Goal: Task Accomplishment & Management: Complete application form

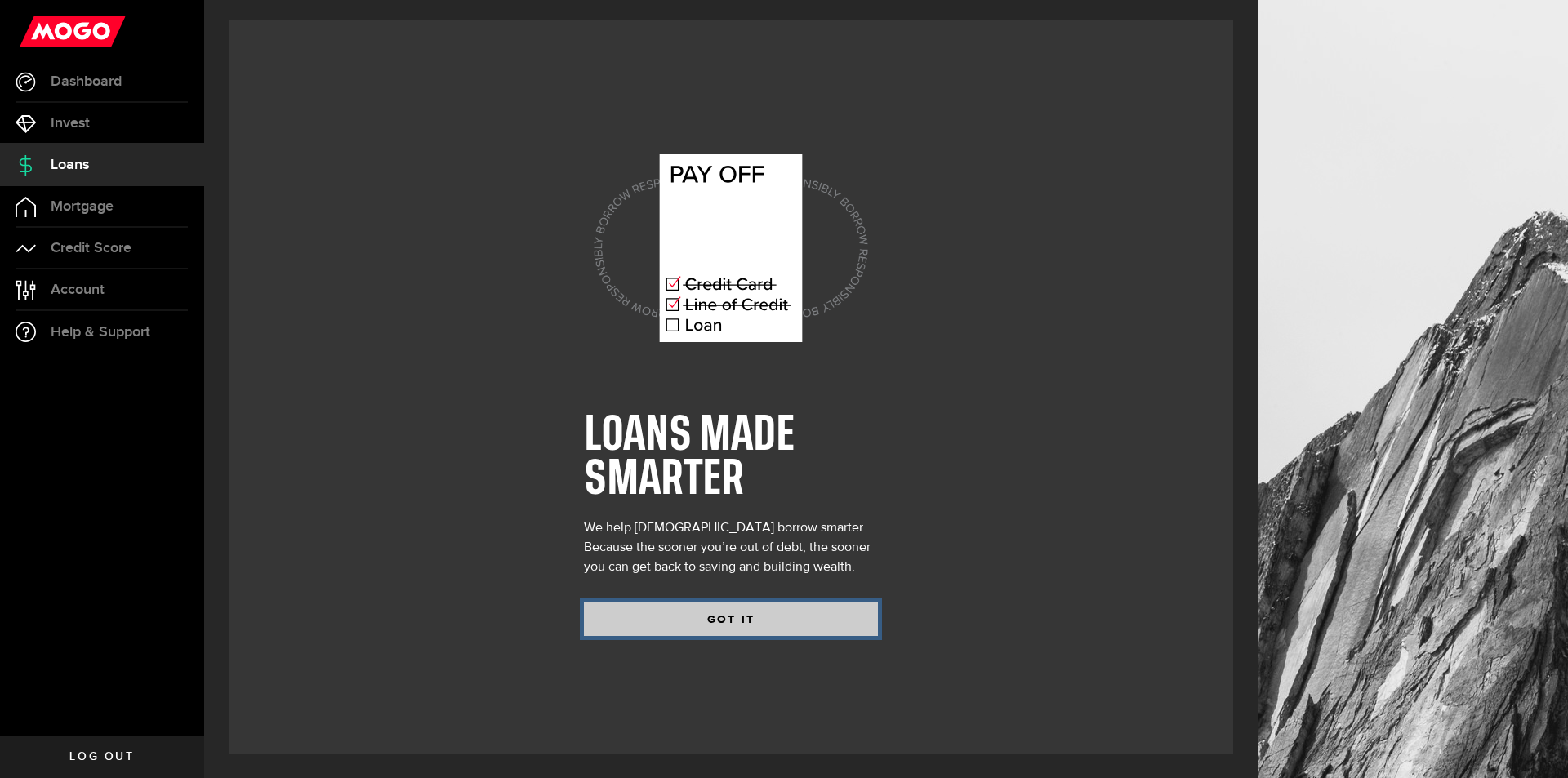
click at [747, 628] on button "GOT IT" at bounding box center [730, 619] width 294 height 34
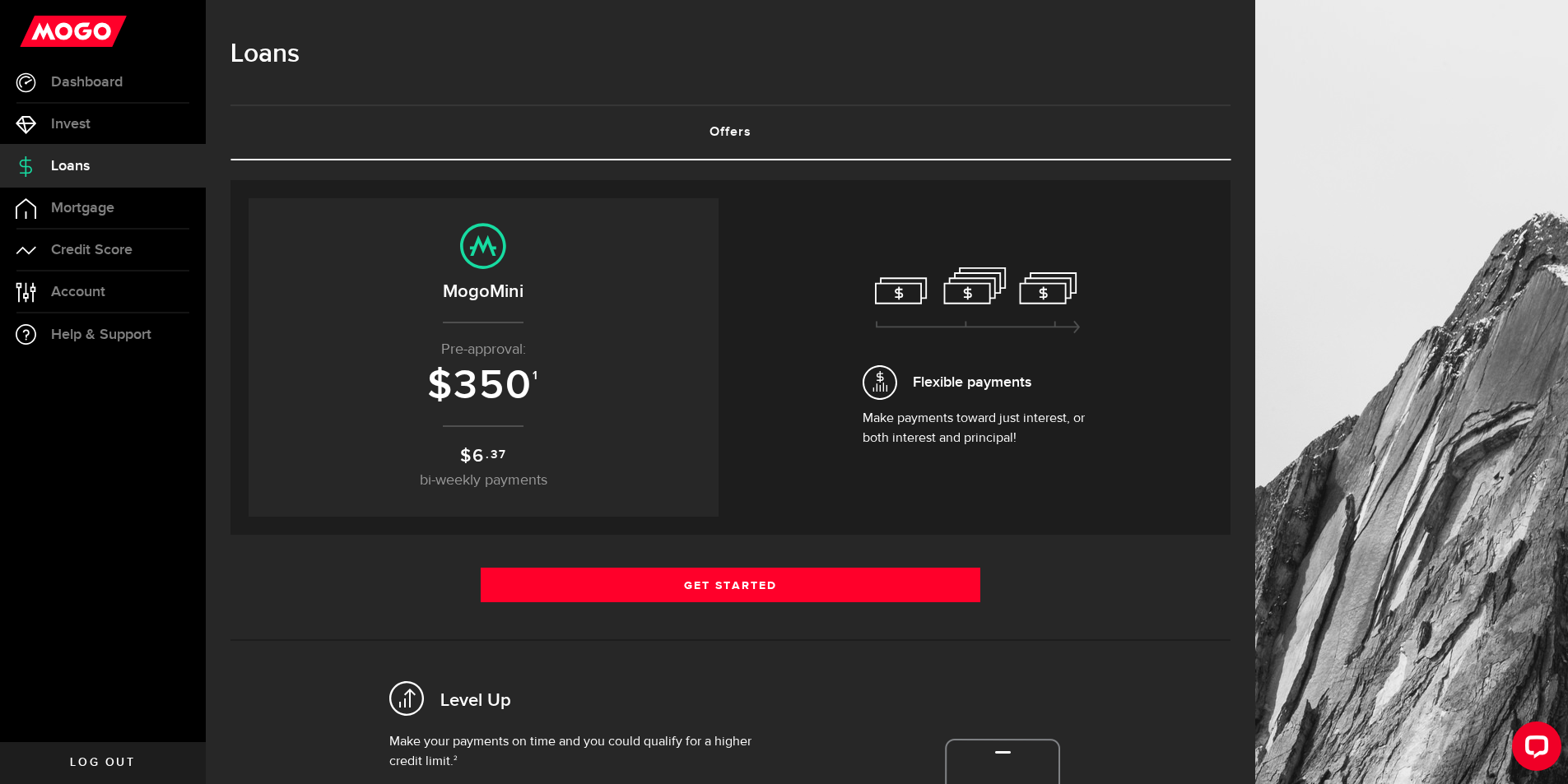
click at [512, 400] on span "350" at bounding box center [493, 386] width 79 height 50
click at [739, 146] on link "Offers (requires attention)" at bounding box center [730, 132] width 1000 height 53
click at [64, 199] on link "Mortgage" at bounding box center [102, 208] width 205 height 41
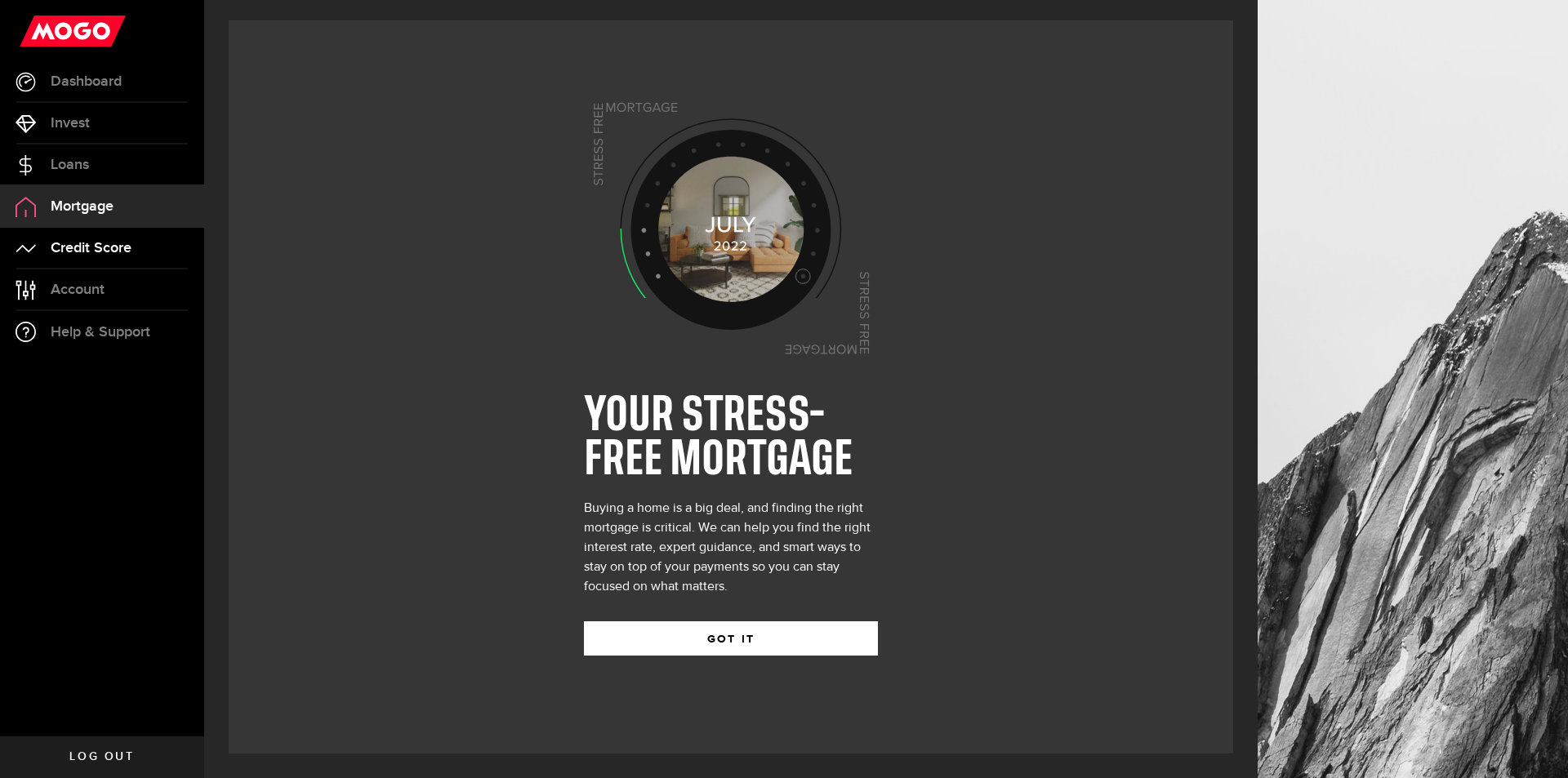
click at [100, 244] on span "Credit Score" at bounding box center [91, 247] width 81 height 14
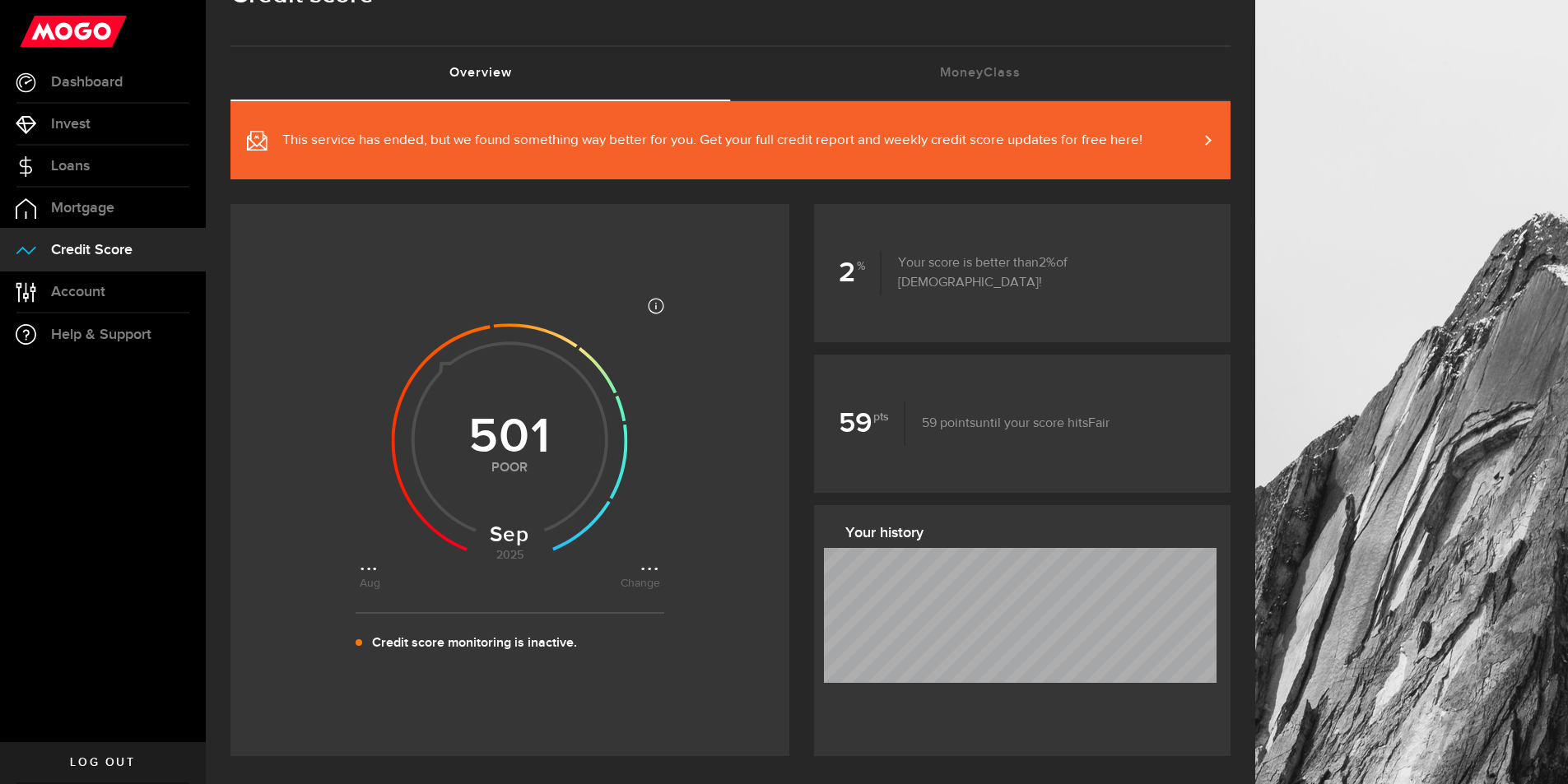
scroll to position [64, 0]
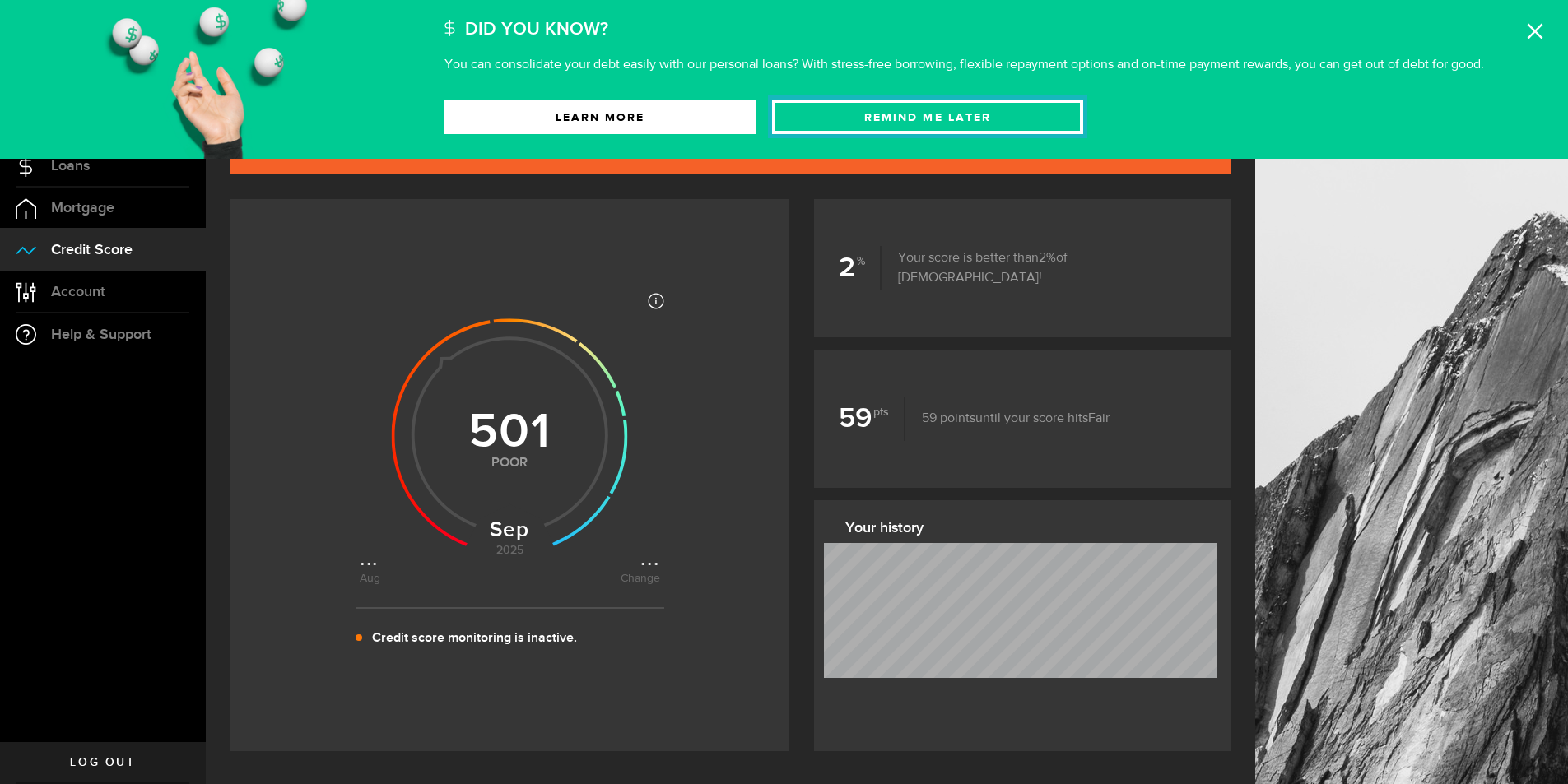
click at [928, 128] on button "Remind Me later" at bounding box center [927, 116] width 311 height 34
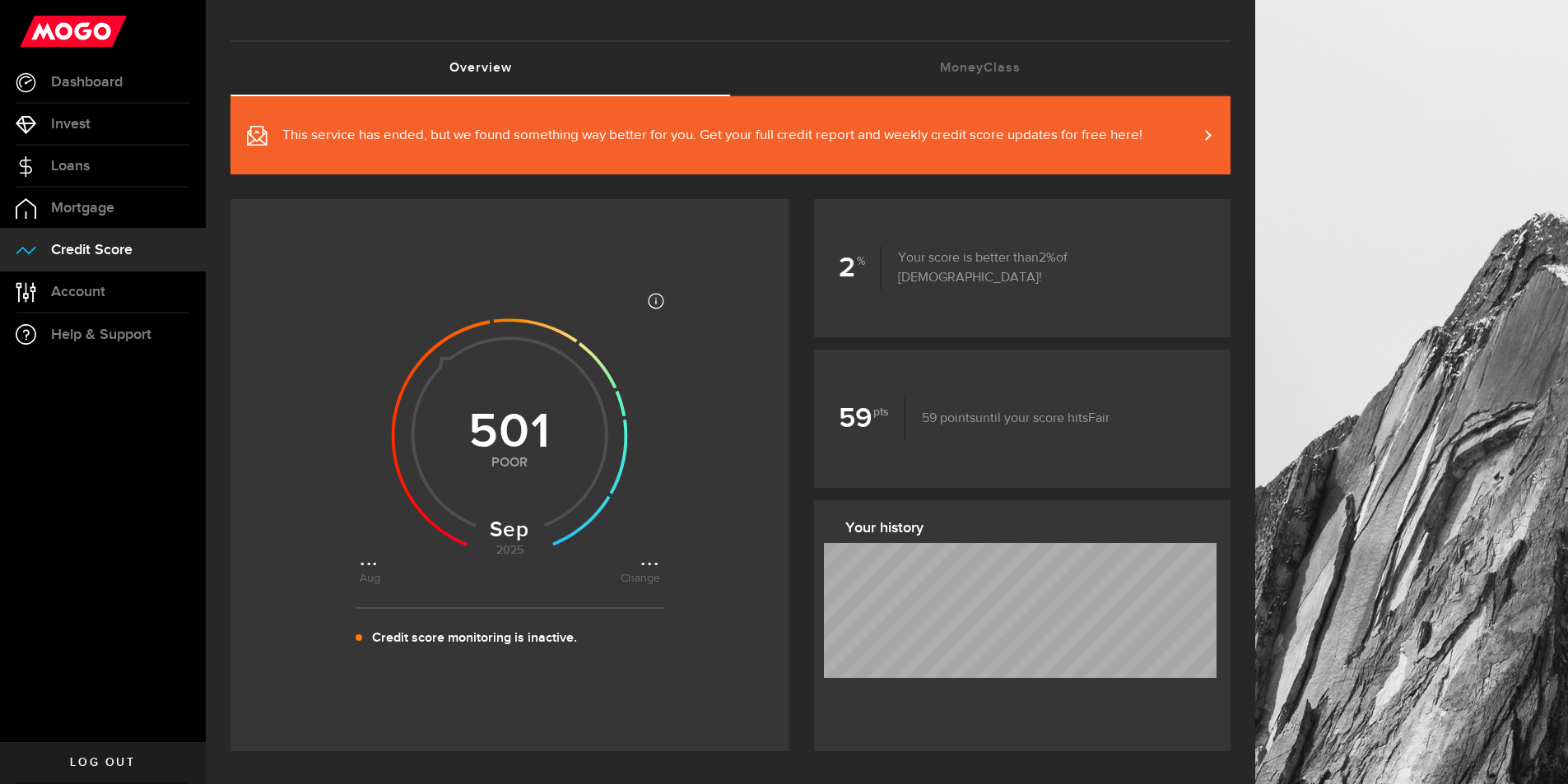
click at [1002, 274] on p "Your score is better than 2 of [DEMOGRAPHIC_DATA]!" at bounding box center [1043, 268] width 324 height 40
click at [853, 280] on b "2" at bounding box center [860, 269] width 43 height 45
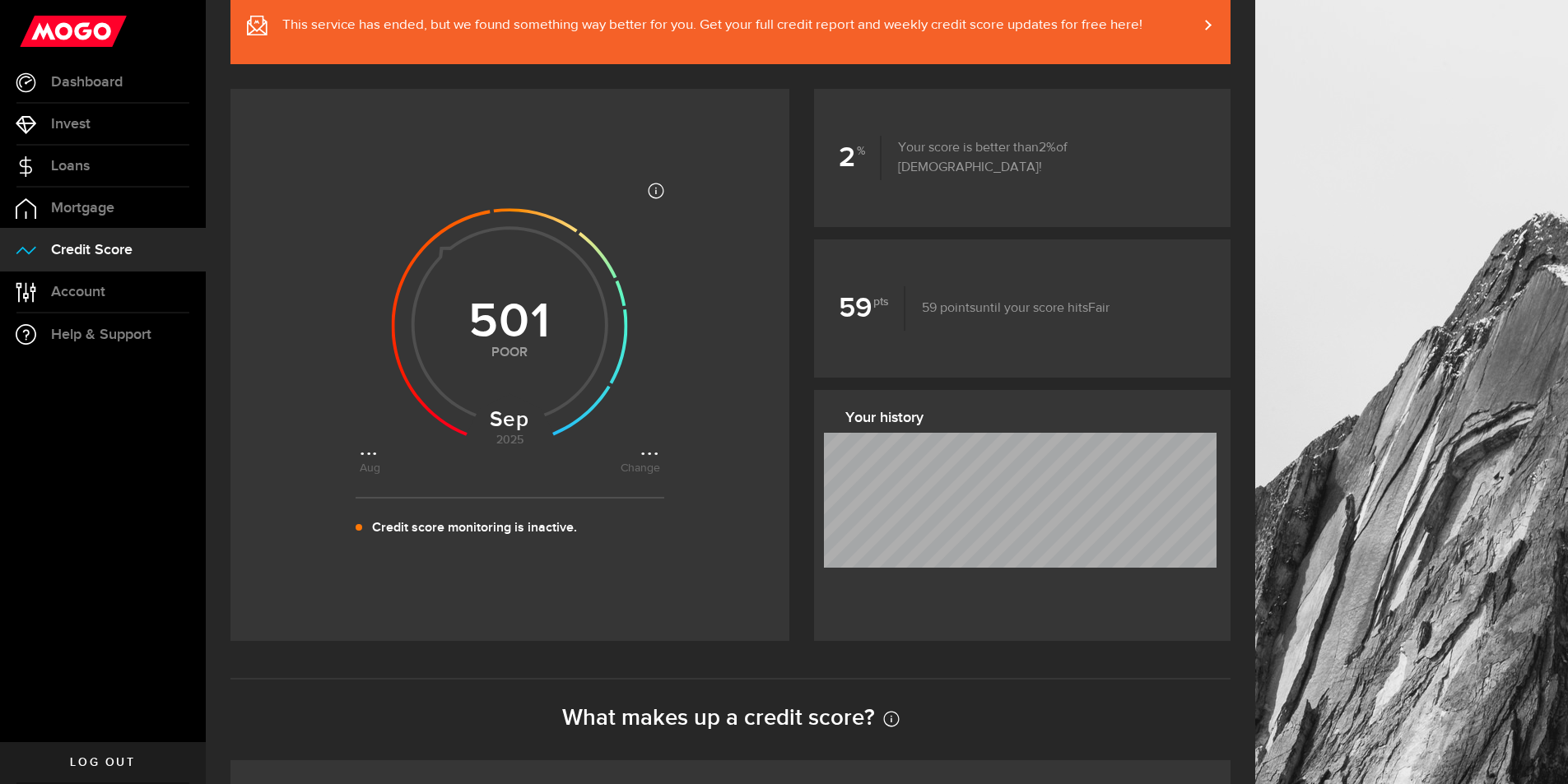
scroll to position [252, 0]
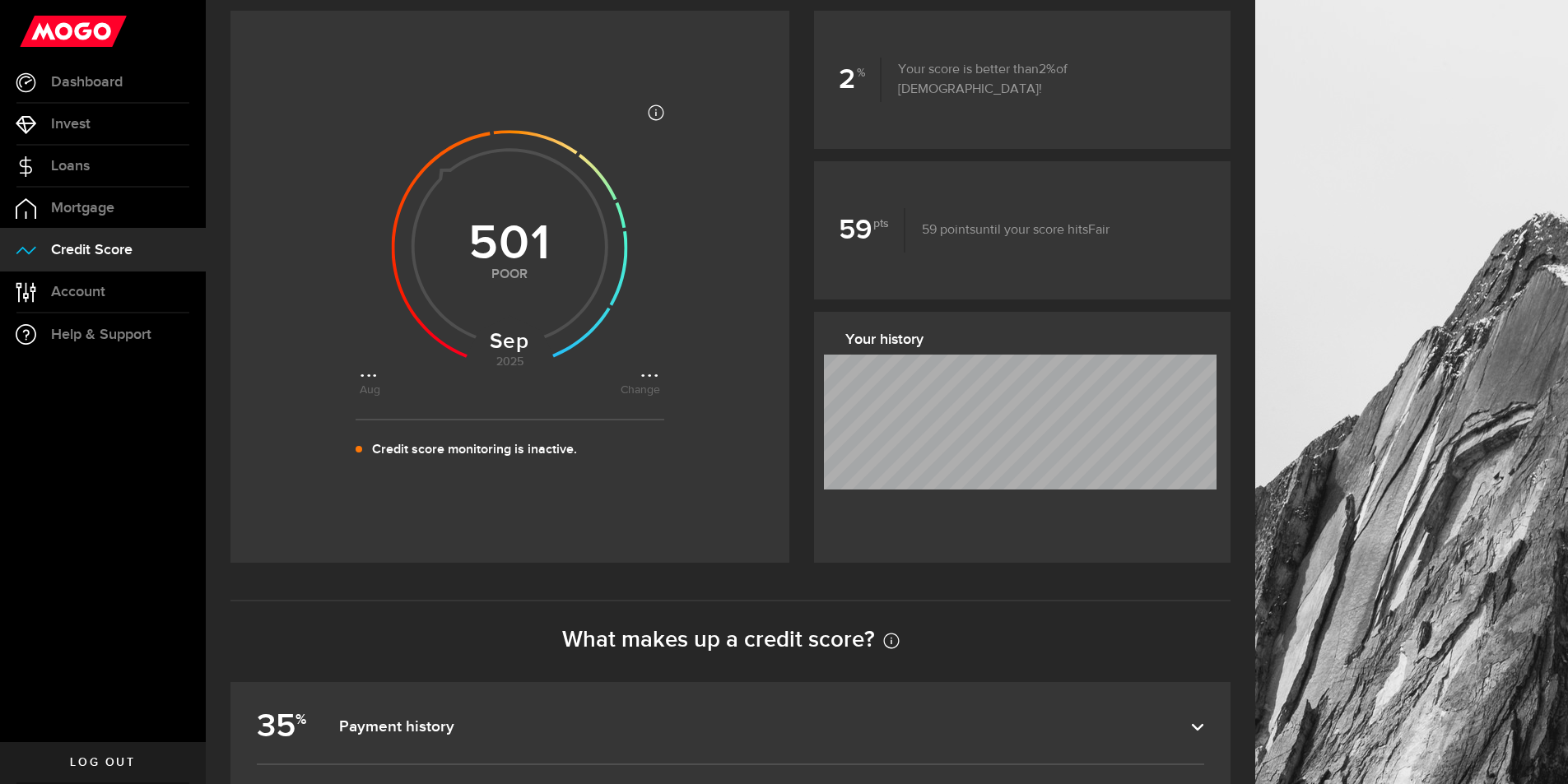
click at [465, 454] on p "Credit score monitoring is inactive." at bounding box center [474, 450] width 205 height 19
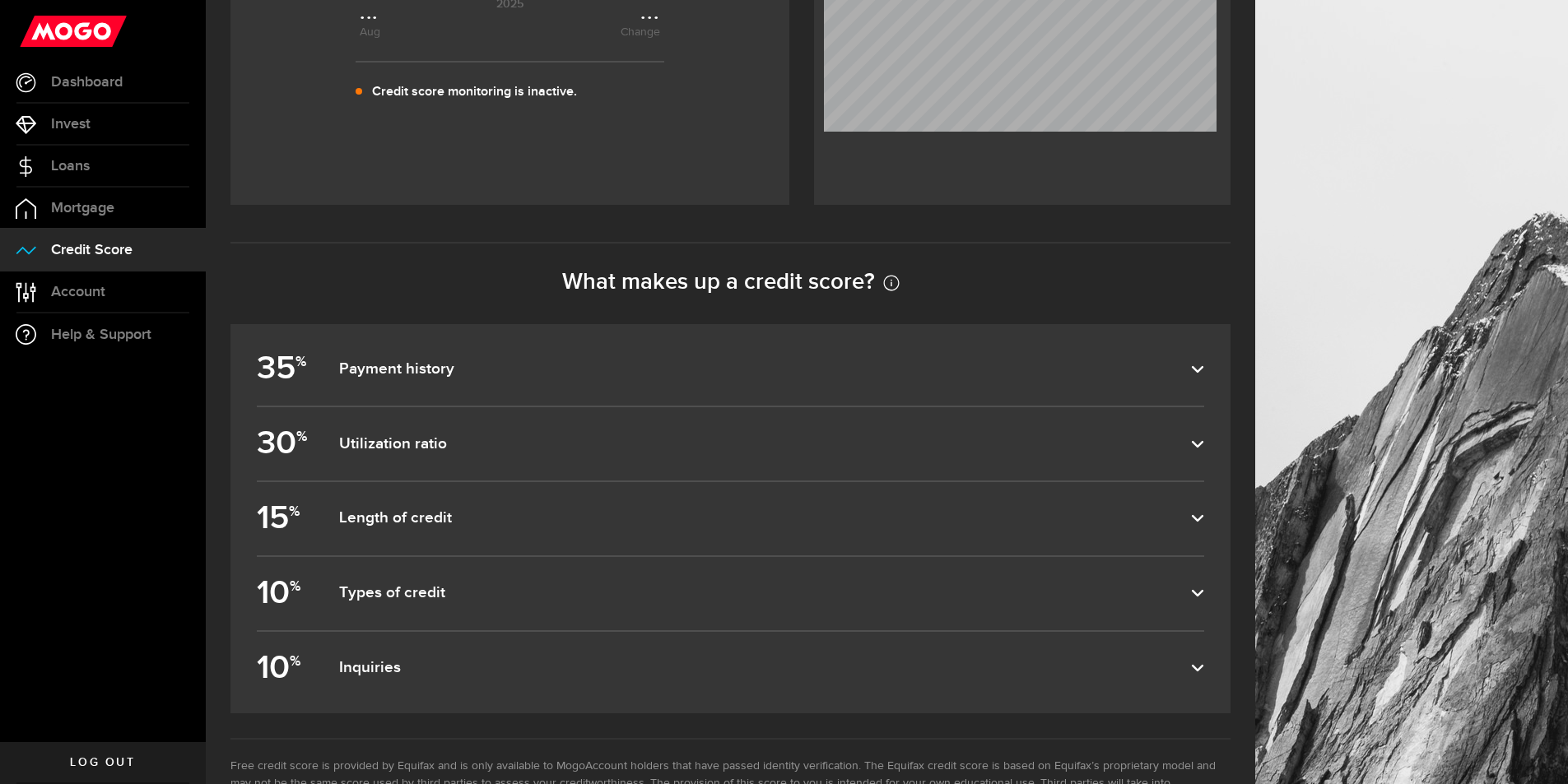
scroll to position [615, 0]
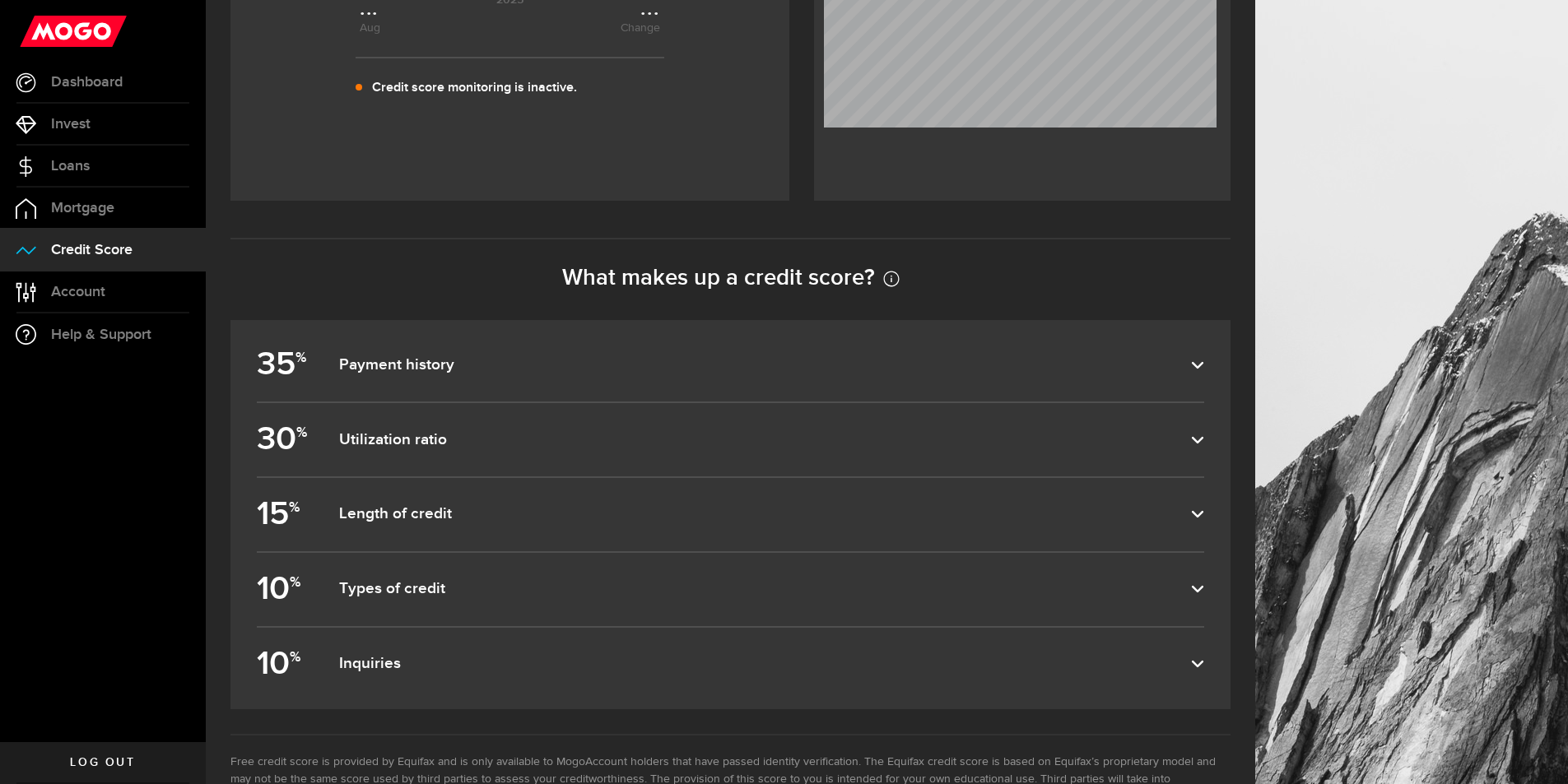
click at [1203, 368] on use at bounding box center [1198, 364] width 12 height 7
click at [0, 0] on input "35 % Payment history" at bounding box center [0, 0] width 0 height 0
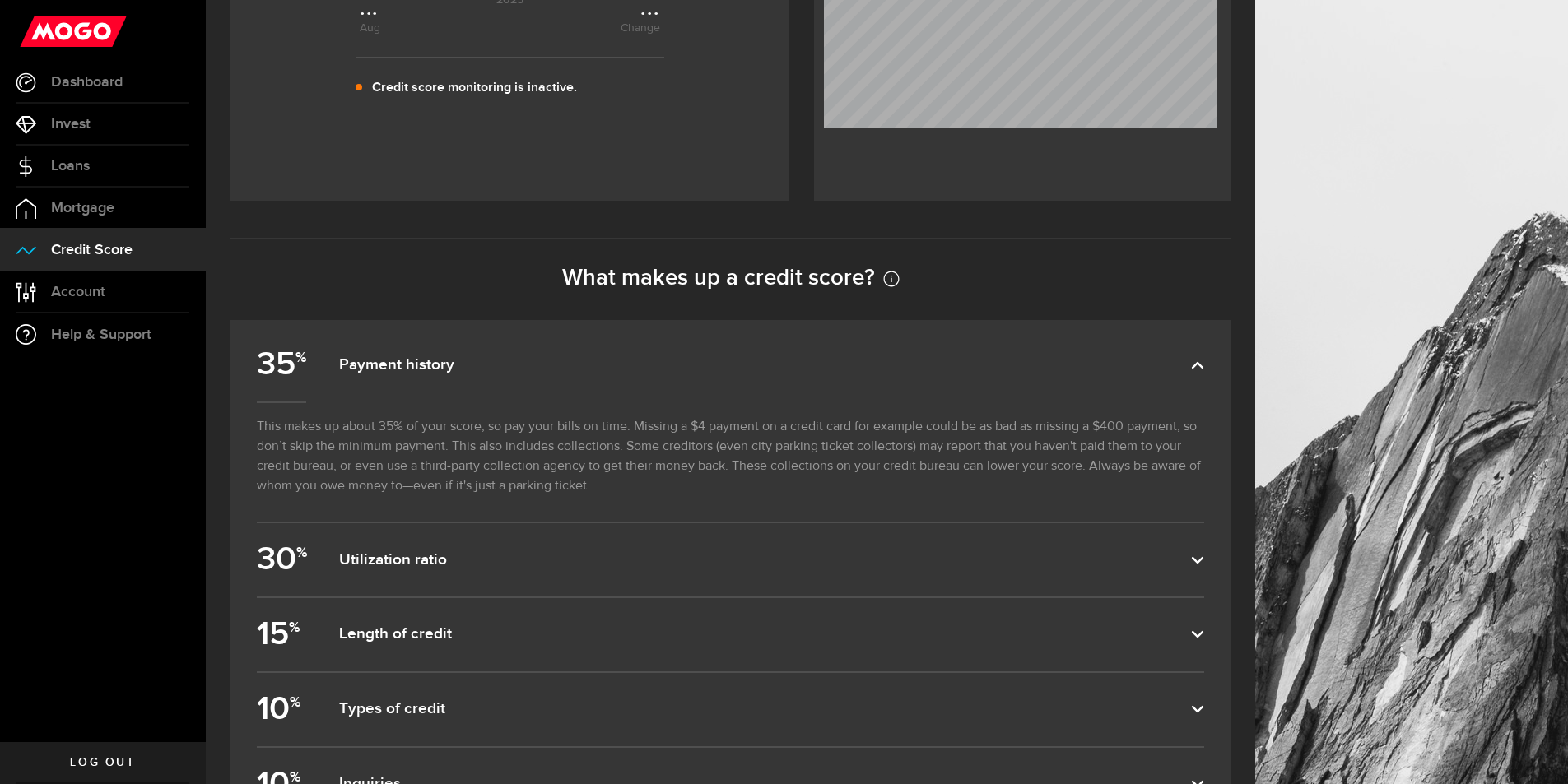
click at [1204, 368] on icon at bounding box center [1198, 365] width 14 height 14
click at [0, 0] on input "35 % Payment history" at bounding box center [0, 0] width 0 height 0
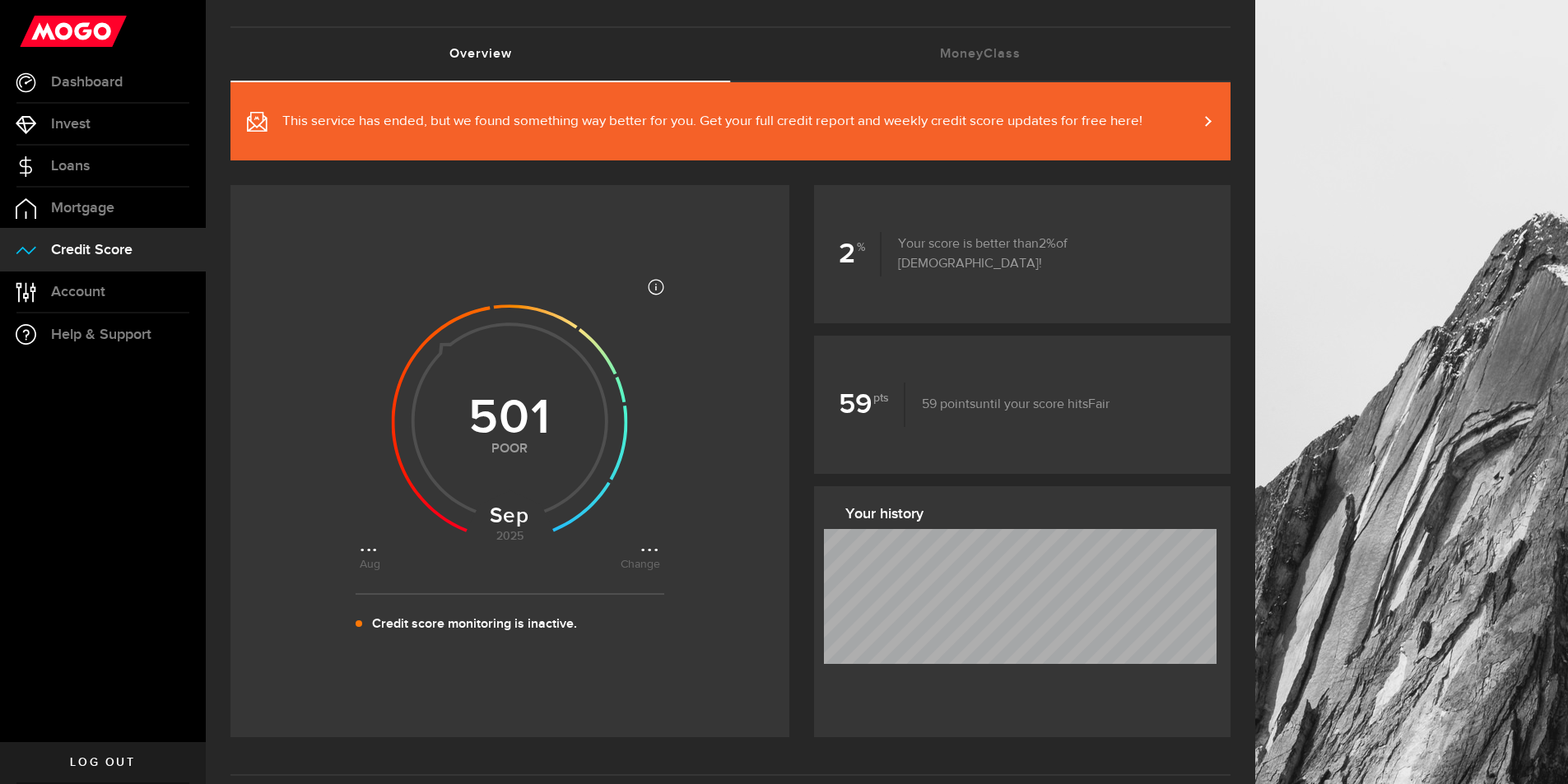
scroll to position [67, 0]
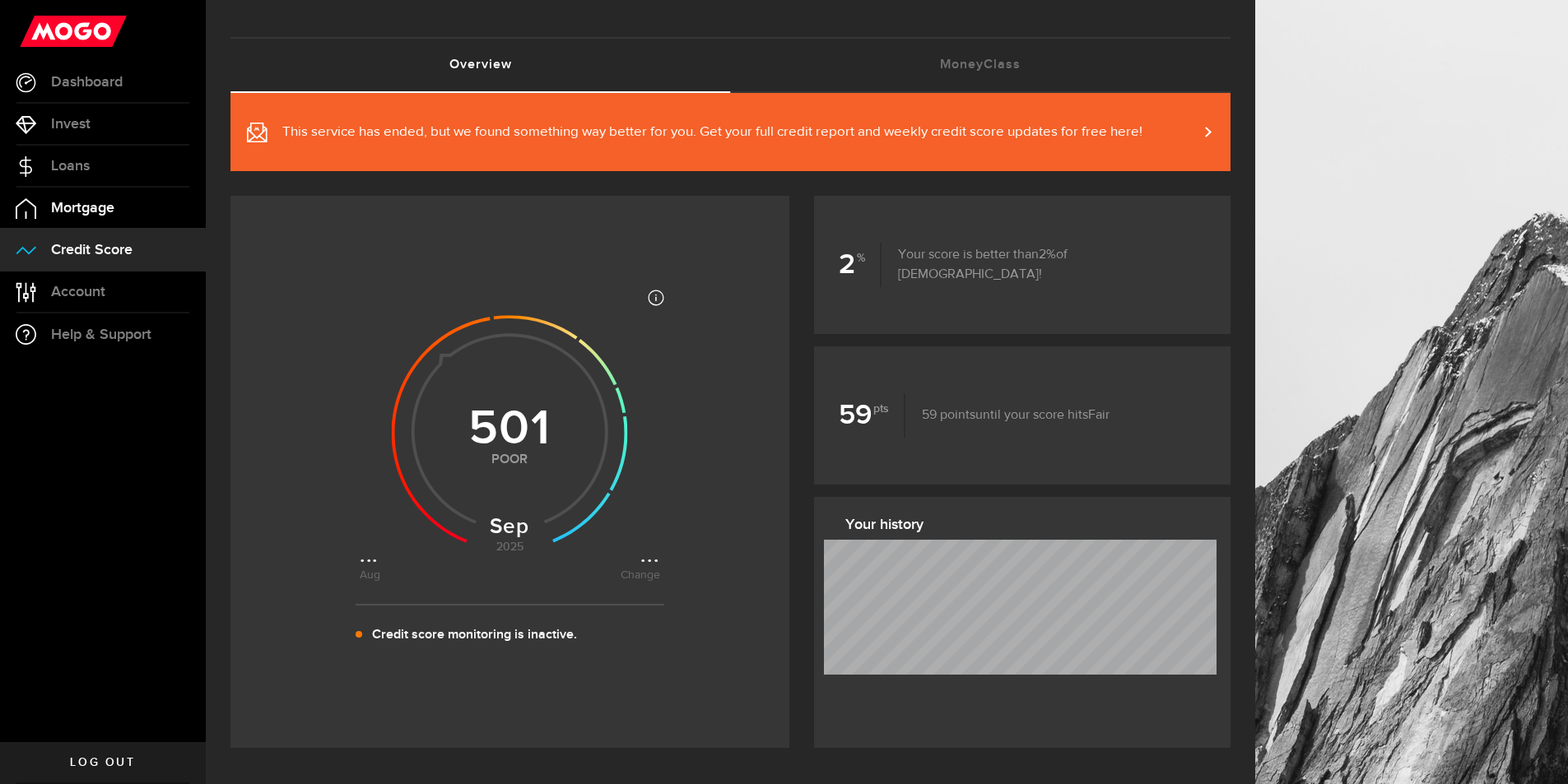
click at [93, 205] on span "Mortgage" at bounding box center [82, 207] width 63 height 15
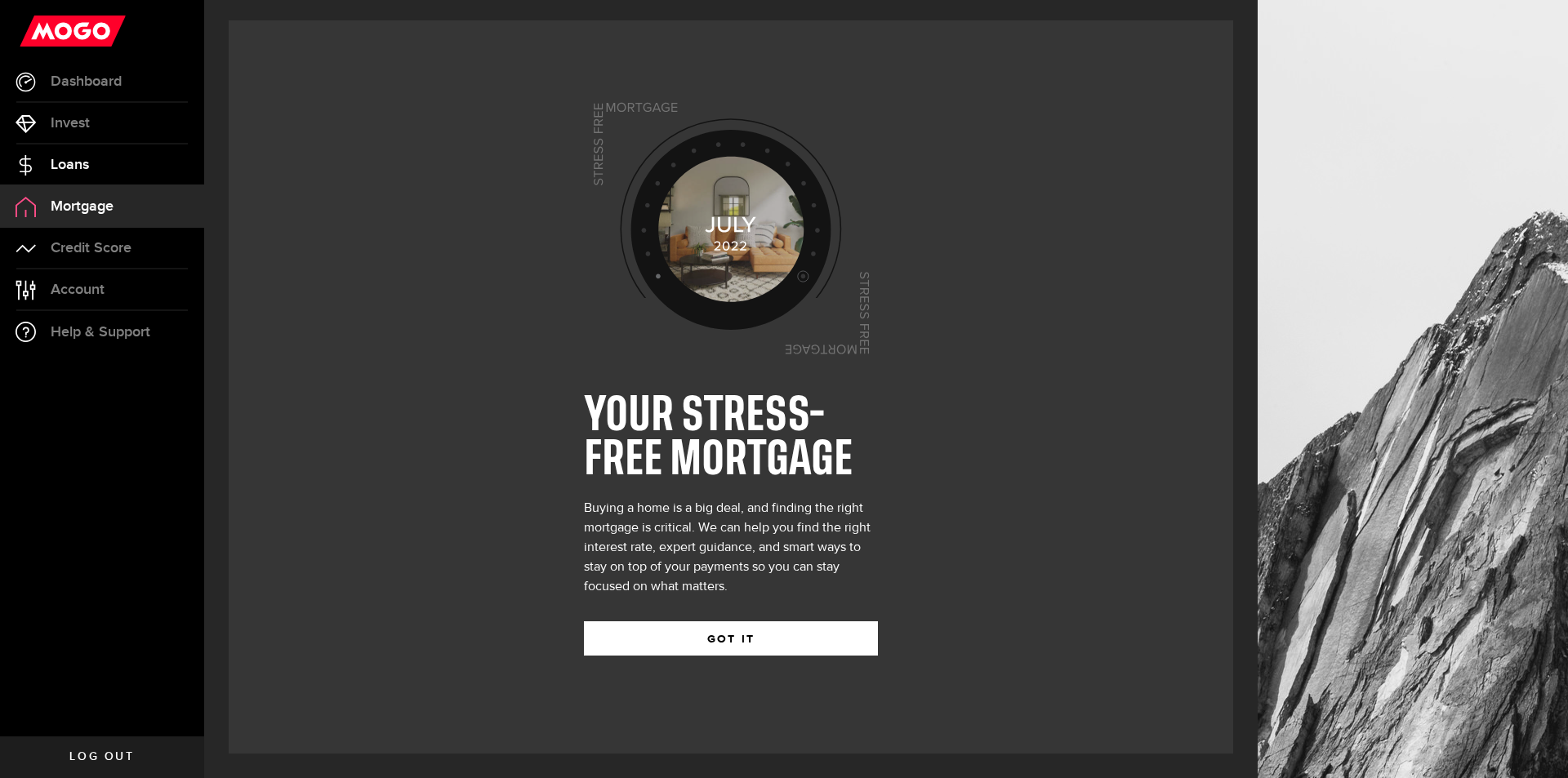
click at [81, 170] on span "Loans" at bounding box center [70, 164] width 39 height 14
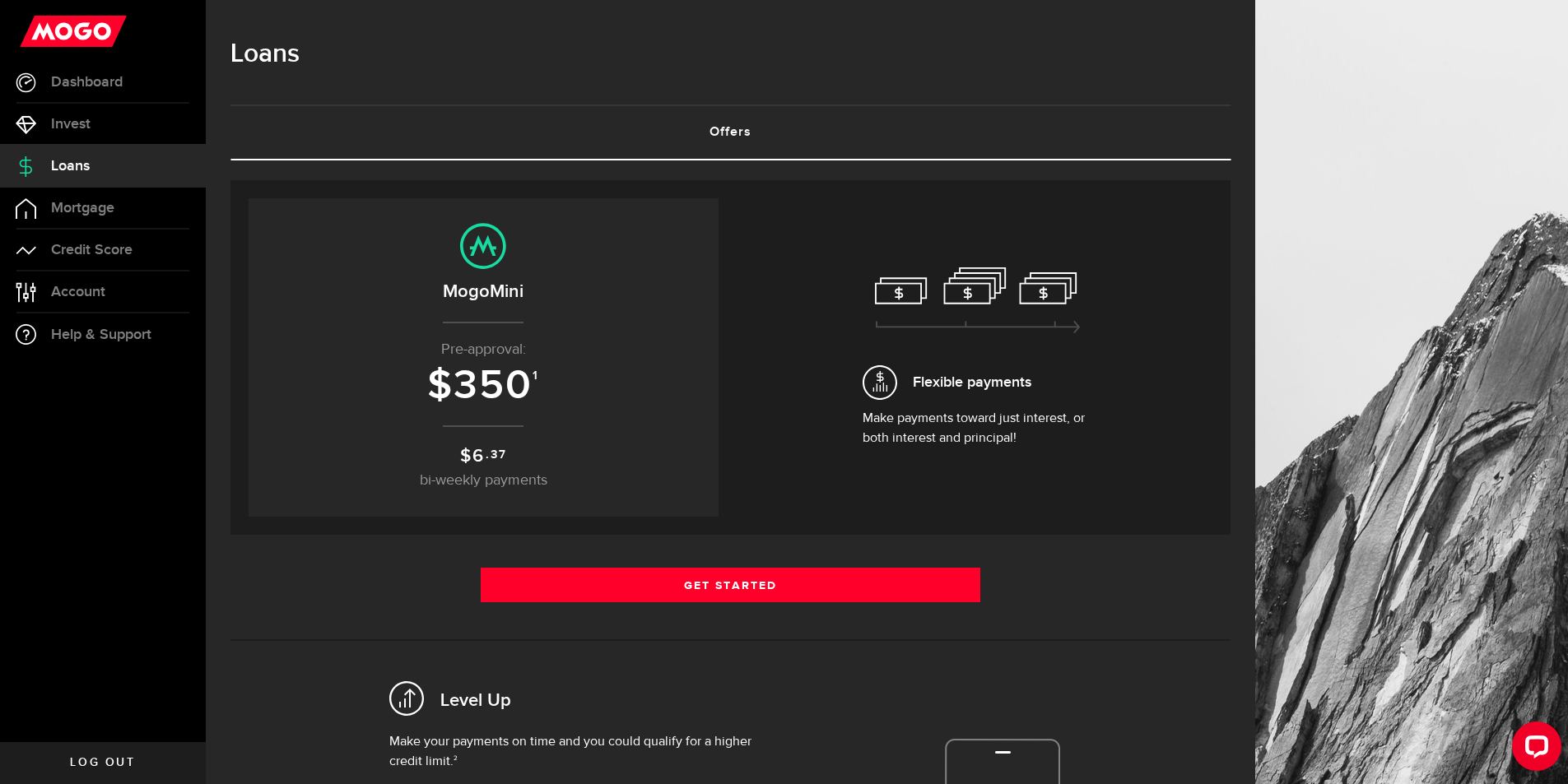
click at [513, 369] on span "350" at bounding box center [493, 386] width 79 height 50
click at [94, 121] on link "Invest" at bounding box center [102, 124] width 205 height 41
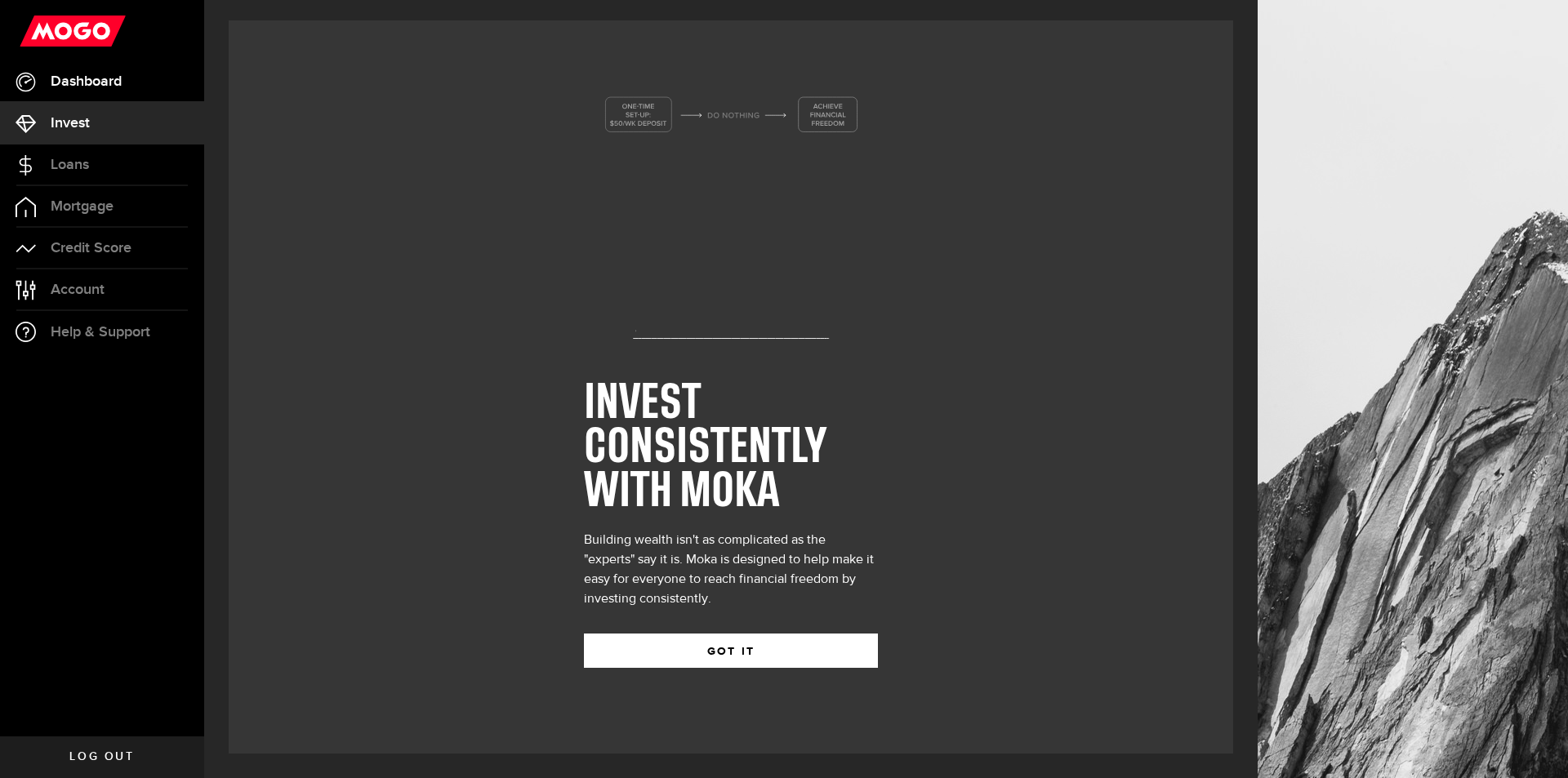
click at [76, 72] on link "Dashboard" at bounding box center [101, 81] width 204 height 41
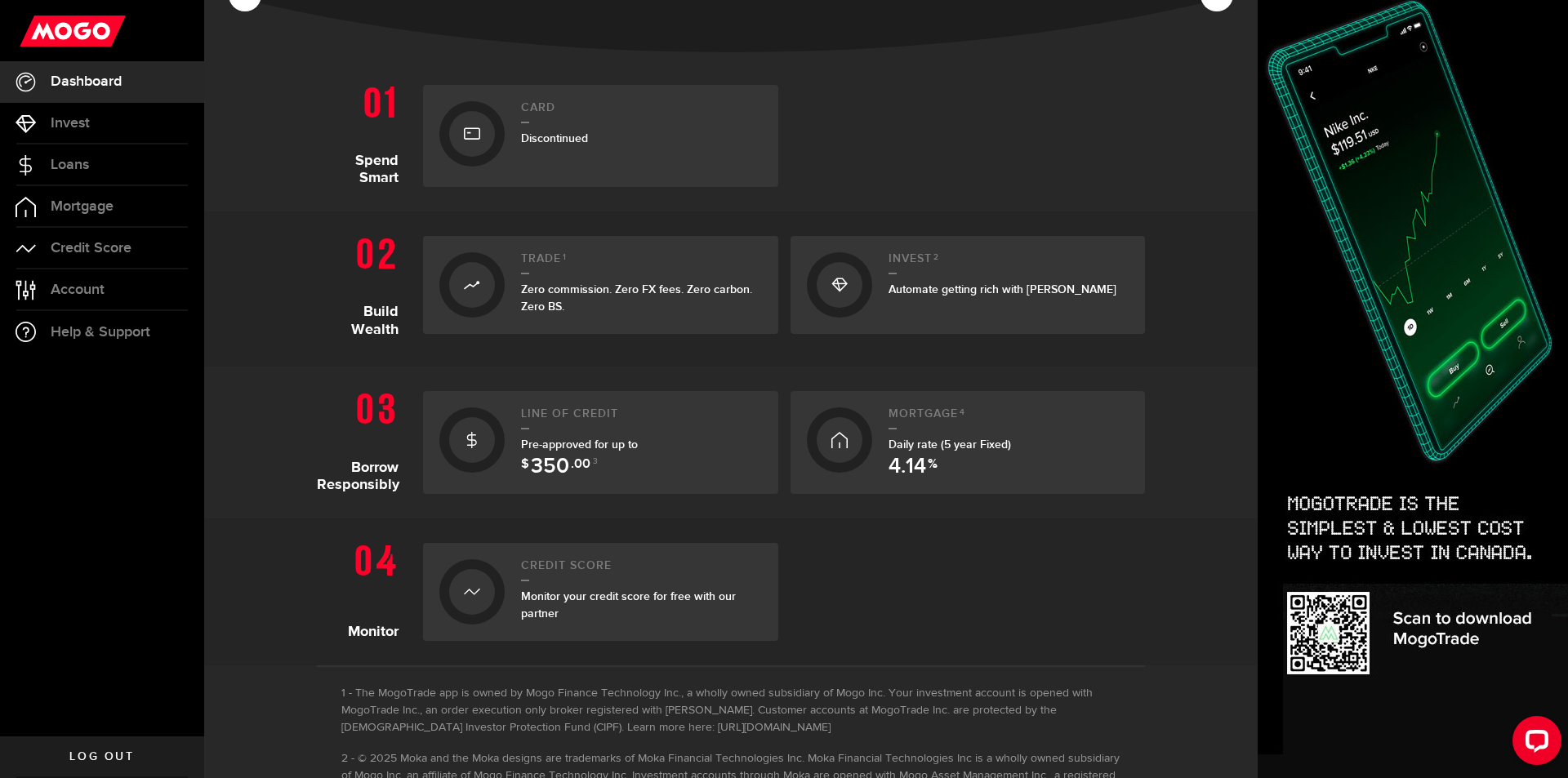
scroll to position [326, 0]
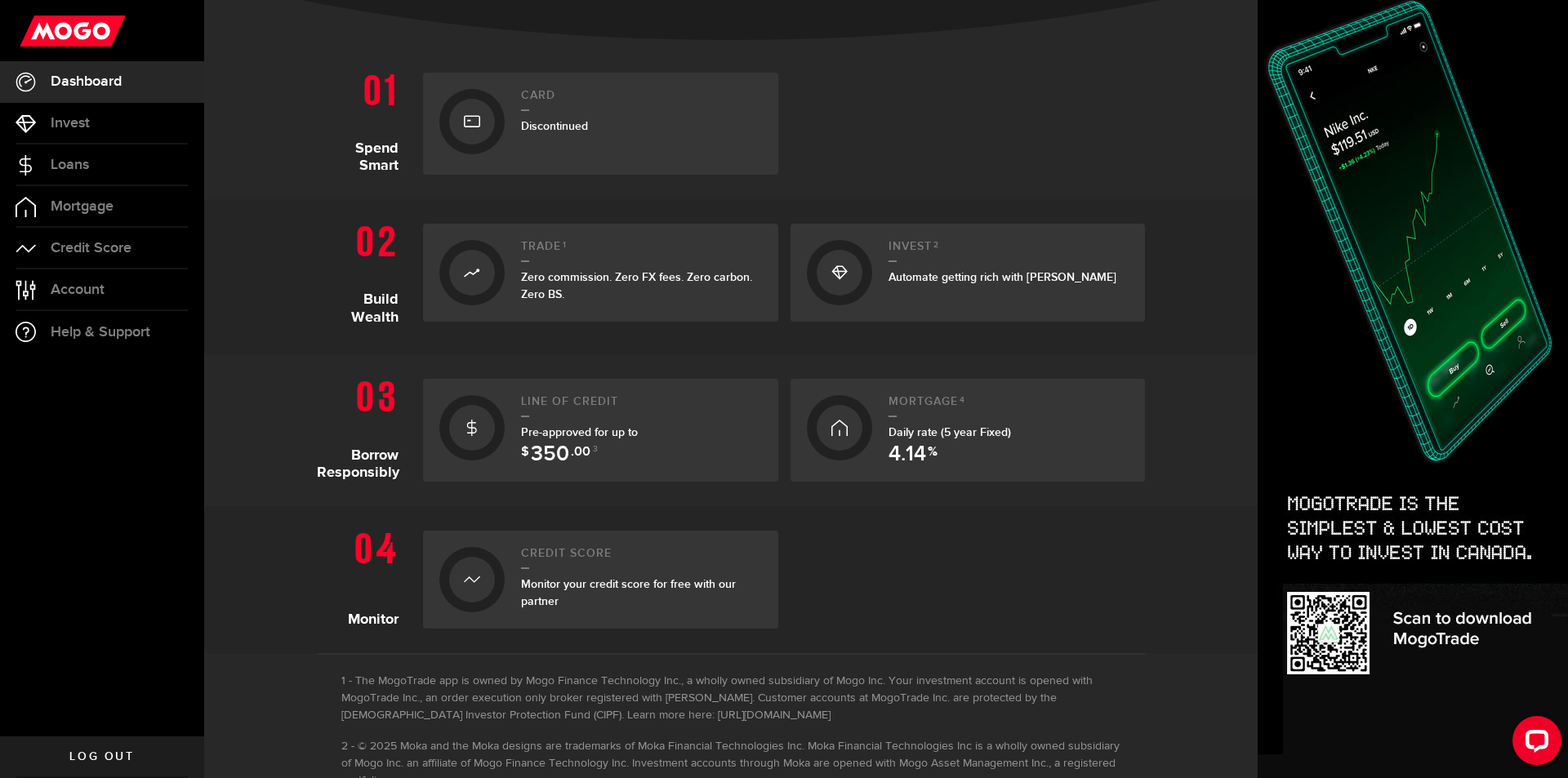
click at [593, 418] on div "Line of credit Pre-approved for up to $ 350 .00 3" at bounding box center [641, 430] width 241 height 71
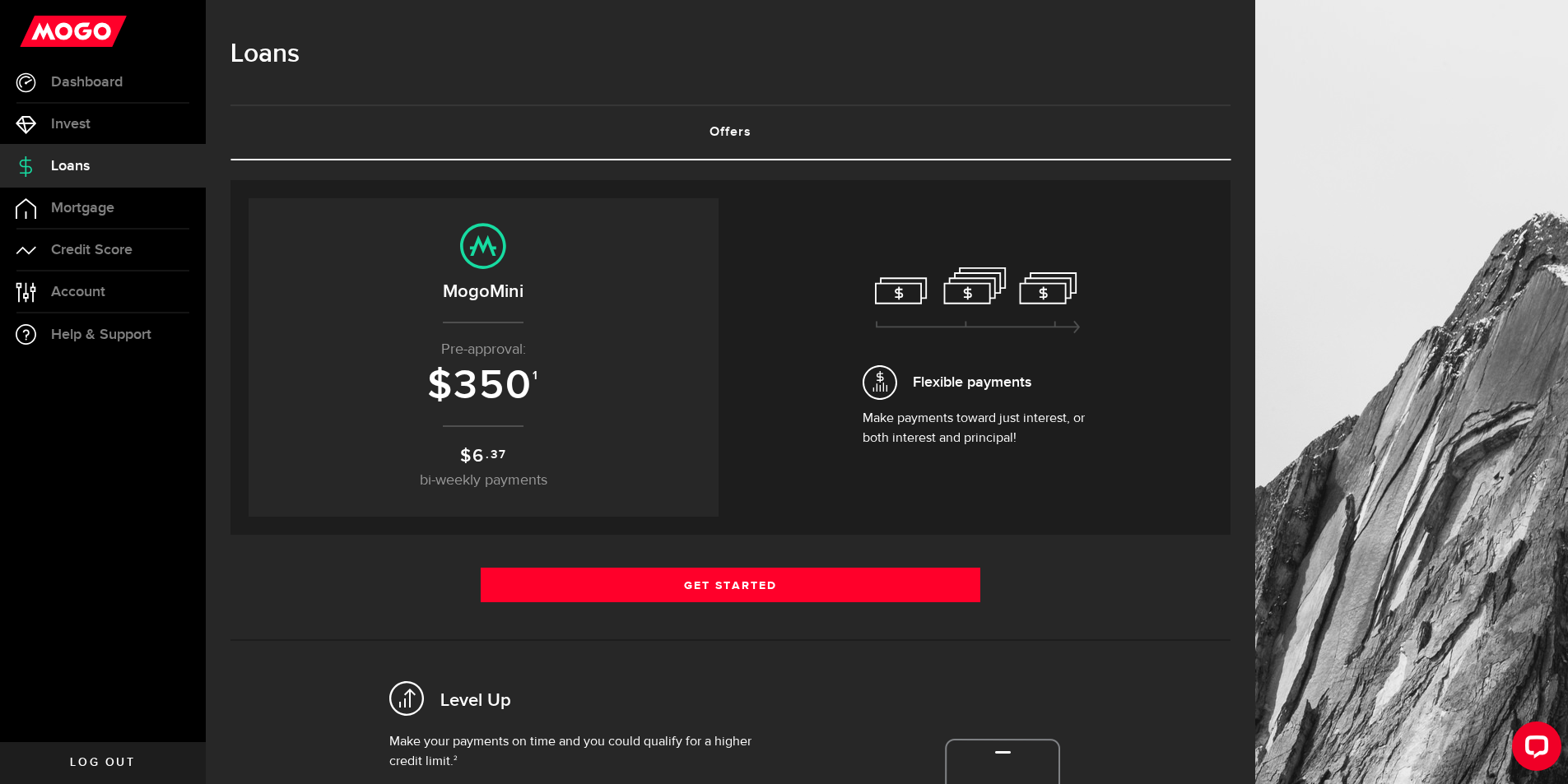
click at [515, 406] on span "350" at bounding box center [493, 386] width 79 height 50
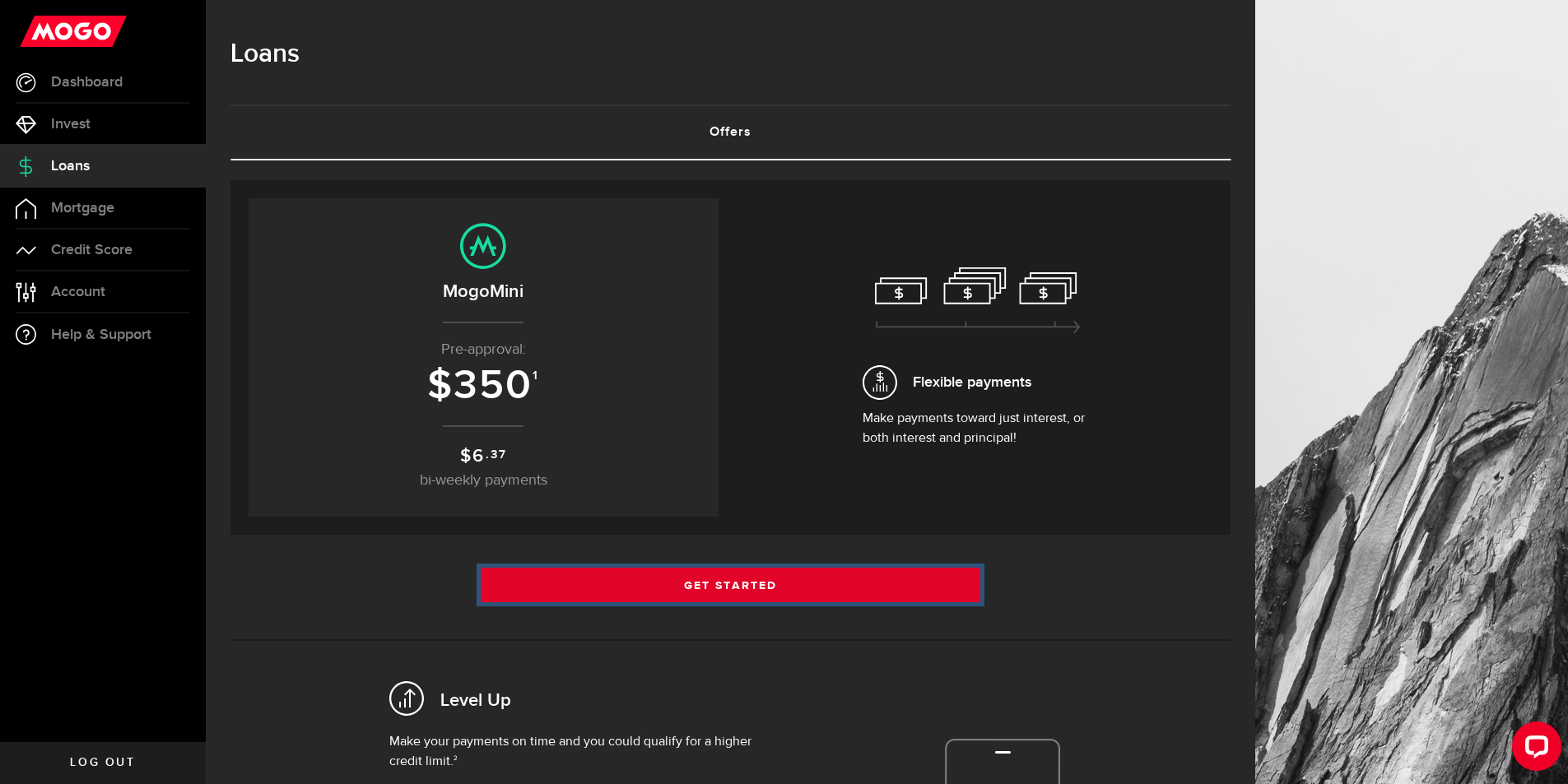
click at [750, 589] on link "Get Started" at bounding box center [731, 584] width 501 height 34
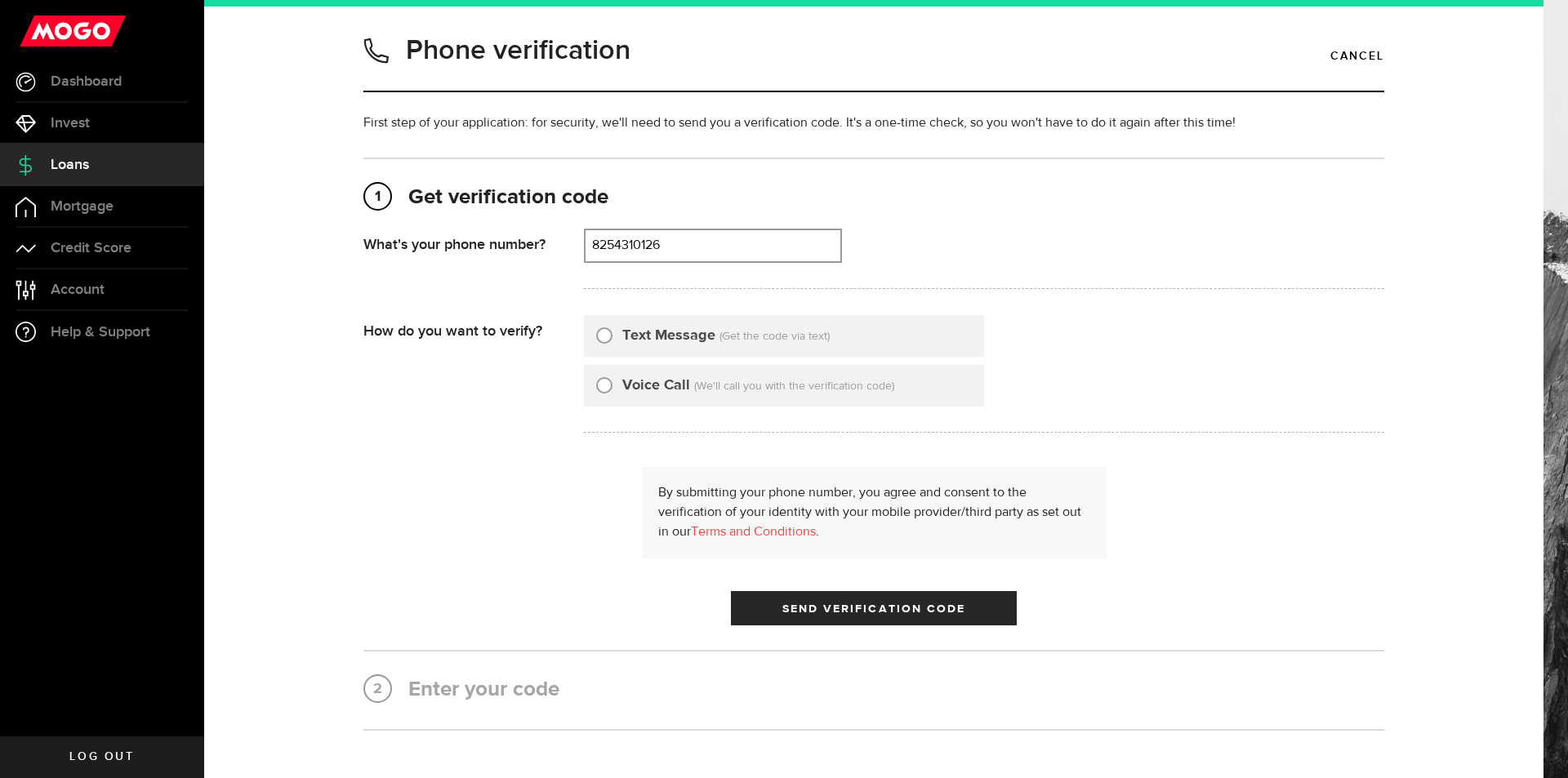
scroll to position [115, 0]
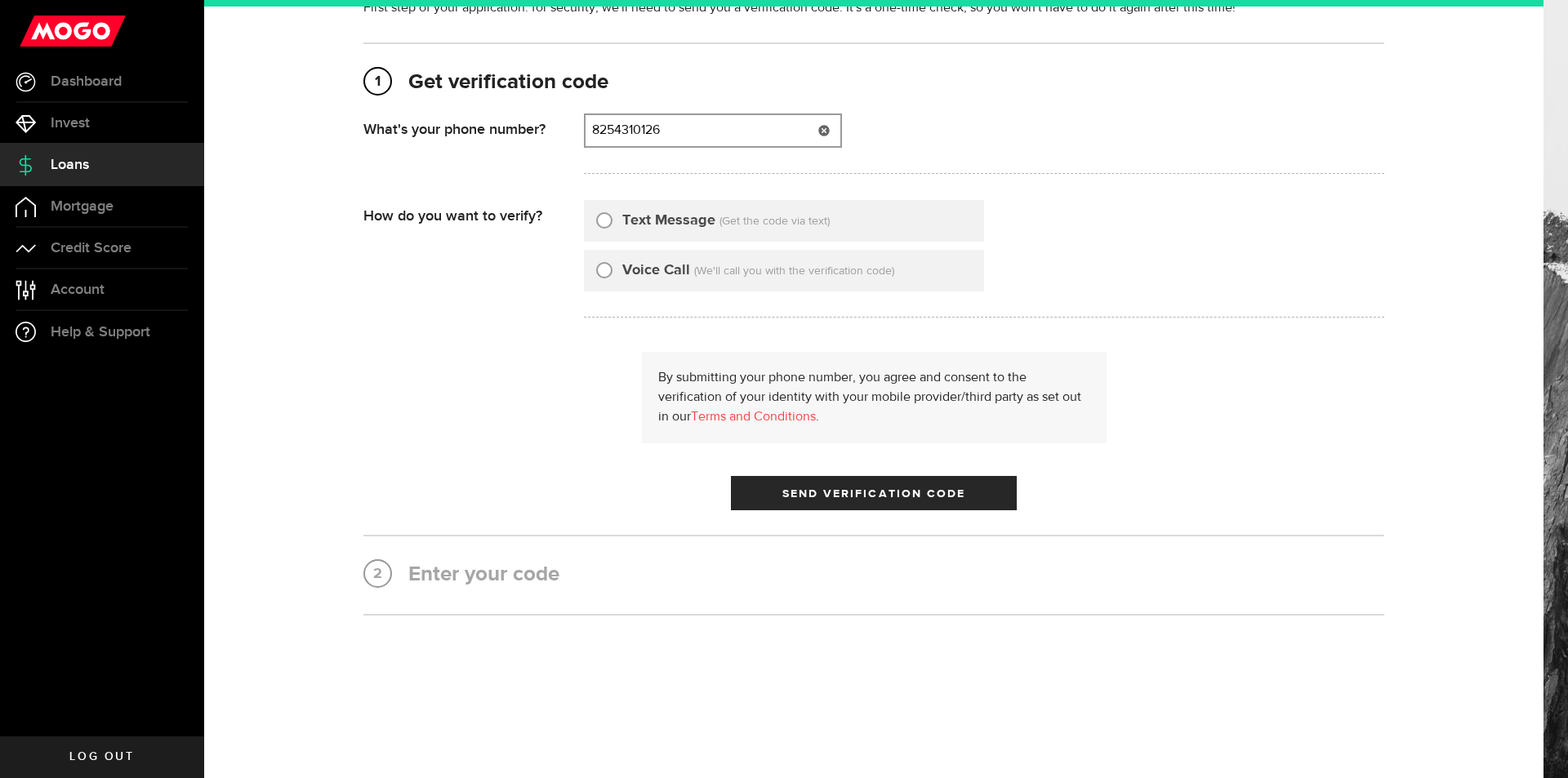
type input "8254310126"
